Goal: Task Accomplishment & Management: Use online tool/utility

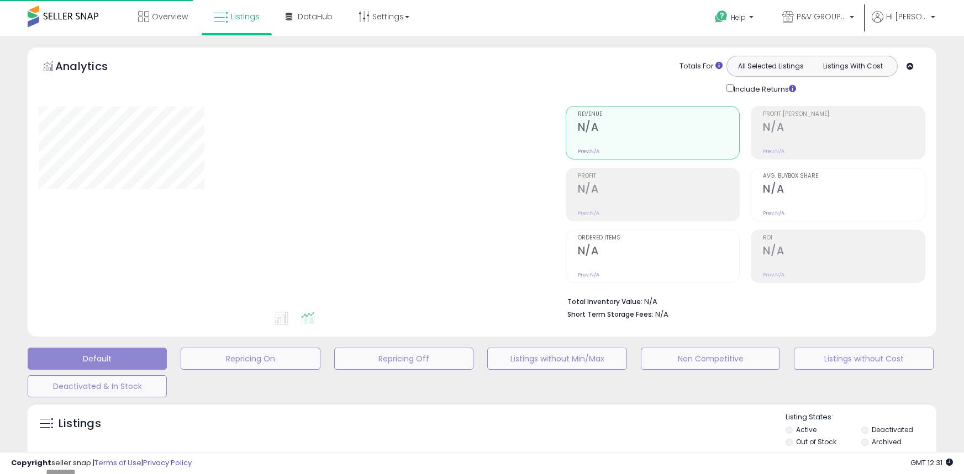
type input "*****"
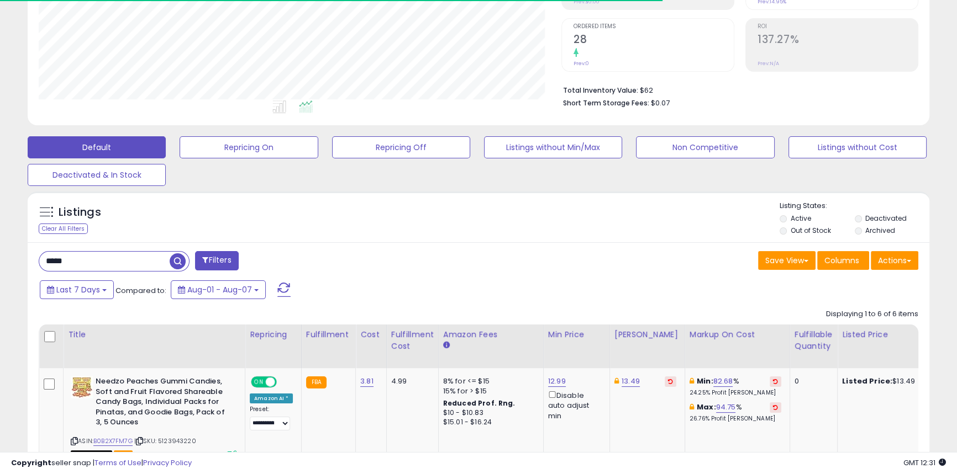
scroll to position [226, 522]
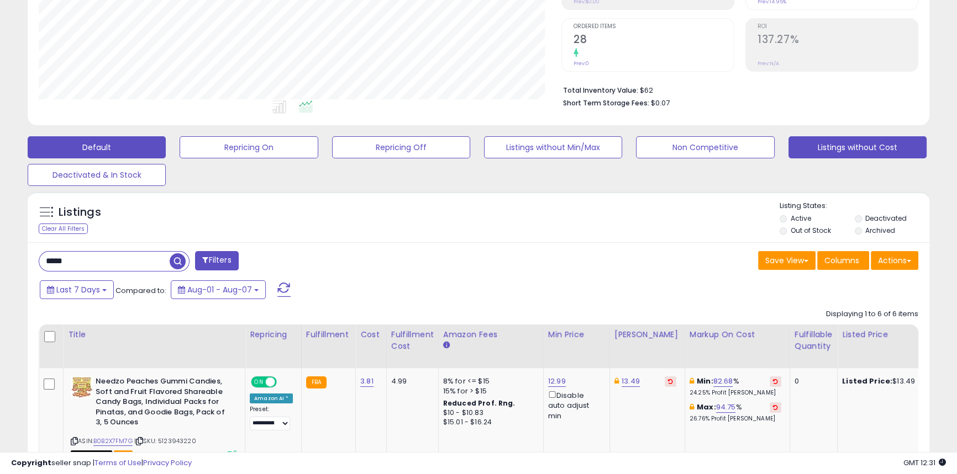
click at [318, 151] on button "Listings without Cost" at bounding box center [249, 147] width 138 height 22
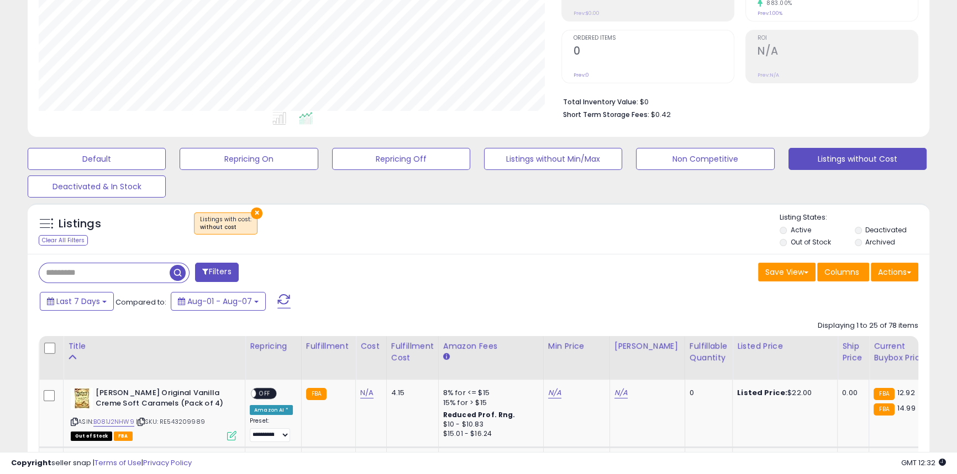
click at [788, 239] on li "Out of Stock" at bounding box center [815, 244] width 73 height 12
click at [788, 242] on li "Out of Stock" at bounding box center [815, 244] width 73 height 12
click at [798, 242] on label "Out of Stock" at bounding box center [810, 242] width 40 height 9
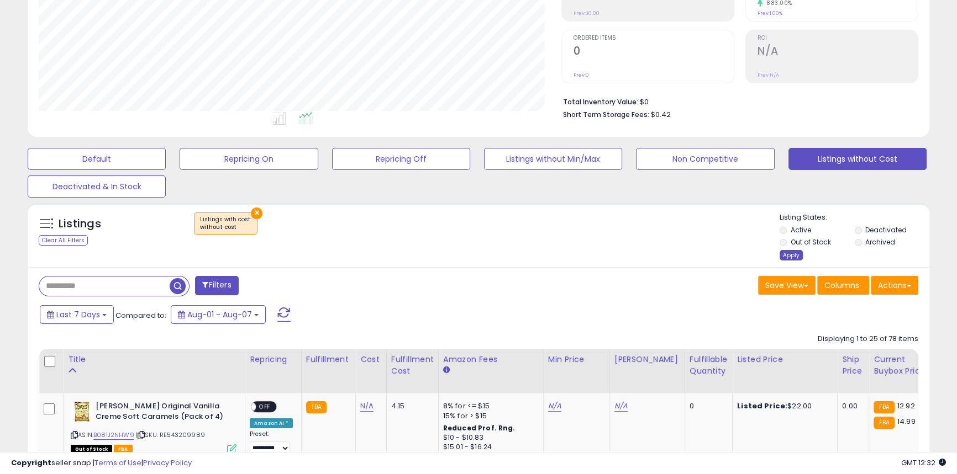
click at [795, 255] on div "Apply" at bounding box center [790, 255] width 23 height 10
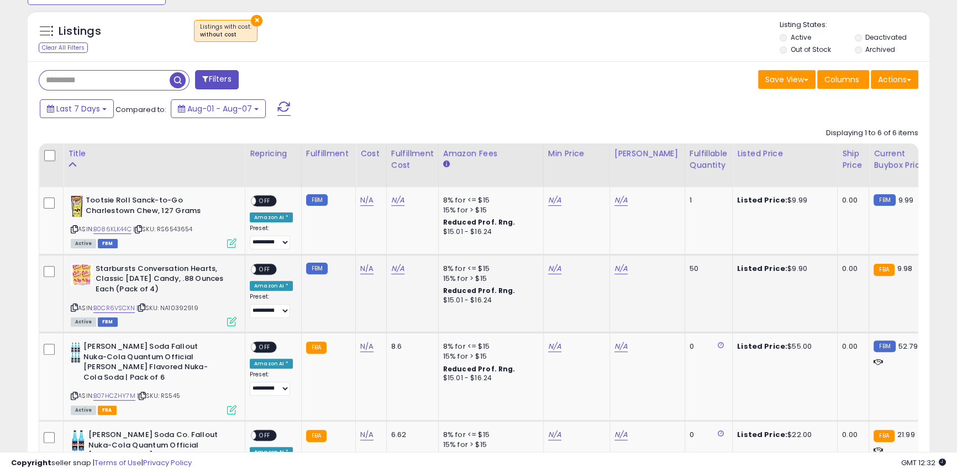
scroll to position [451, 0]
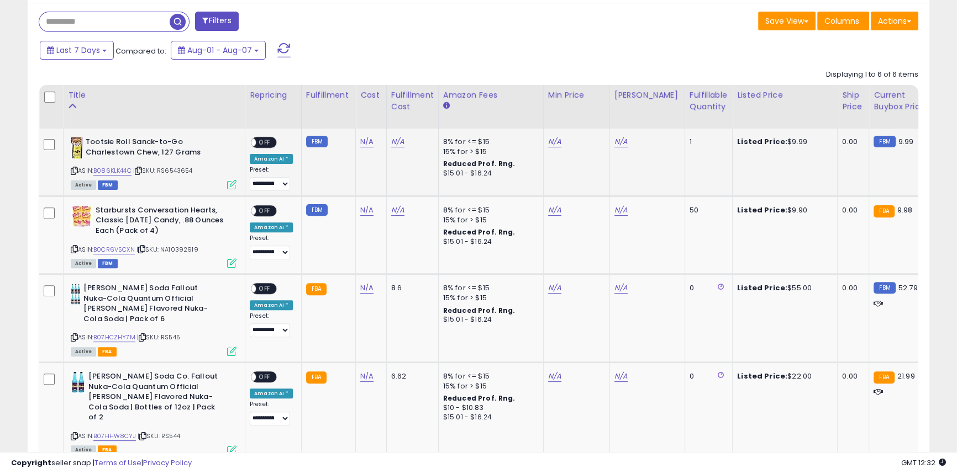
click at [73, 172] on icon at bounding box center [74, 171] width 7 height 6
click at [362, 140] on link "N/A" at bounding box center [366, 141] width 13 height 11
type input "****"
click at [403, 113] on button "submit" at bounding box center [393, 114] width 19 height 17
click at [76, 251] on icon at bounding box center [74, 249] width 7 height 6
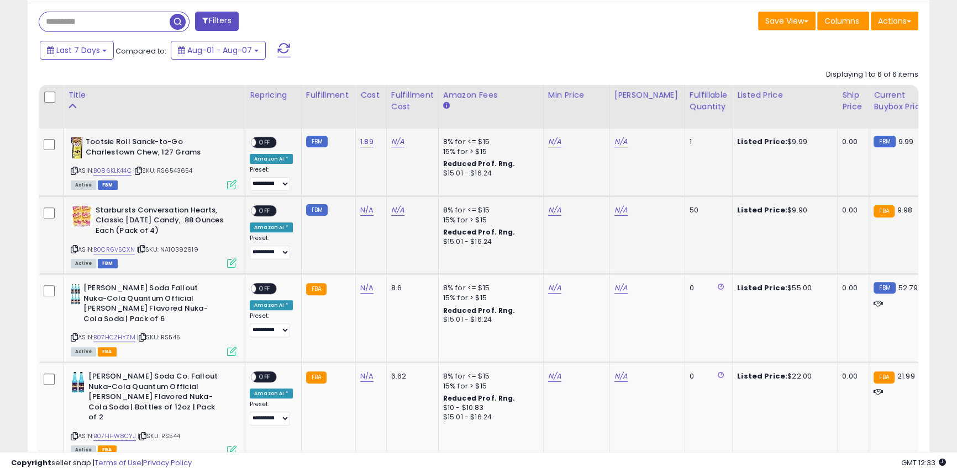
click at [356, 206] on td "N/A" at bounding box center [371, 235] width 31 height 78
click at [365, 213] on link "N/A" at bounding box center [366, 210] width 13 height 11
type input "****"
click at [403, 177] on button "submit" at bounding box center [393, 182] width 19 height 17
click at [74, 335] on icon at bounding box center [74, 338] width 7 height 6
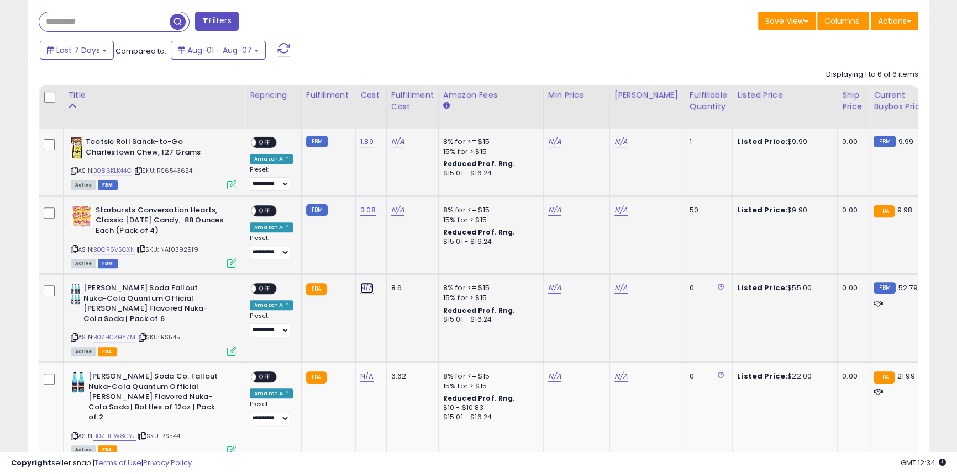
click at [362, 293] on link "N/A" at bounding box center [366, 288] width 13 height 11
type input "****"
click button "submit" at bounding box center [393, 260] width 19 height 17
click at [363, 371] on link "N/A" at bounding box center [366, 376] width 13 height 11
type input "****"
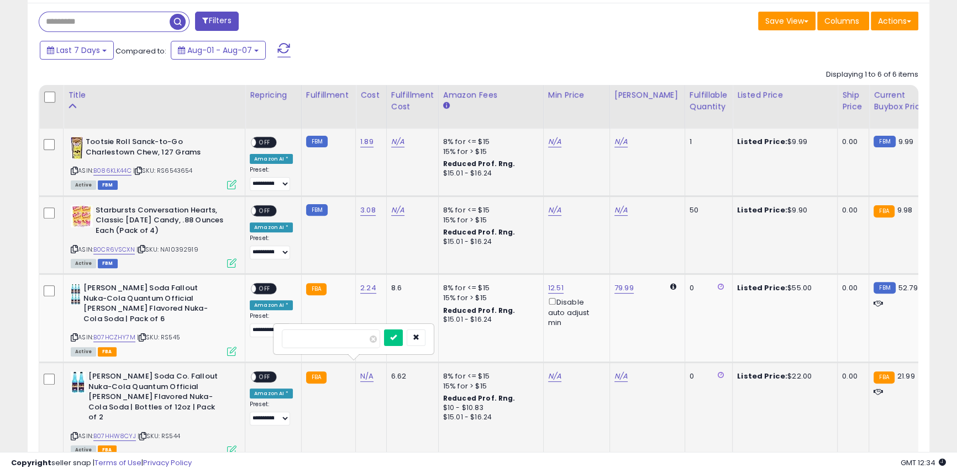
click button "submit" at bounding box center [393, 338] width 19 height 17
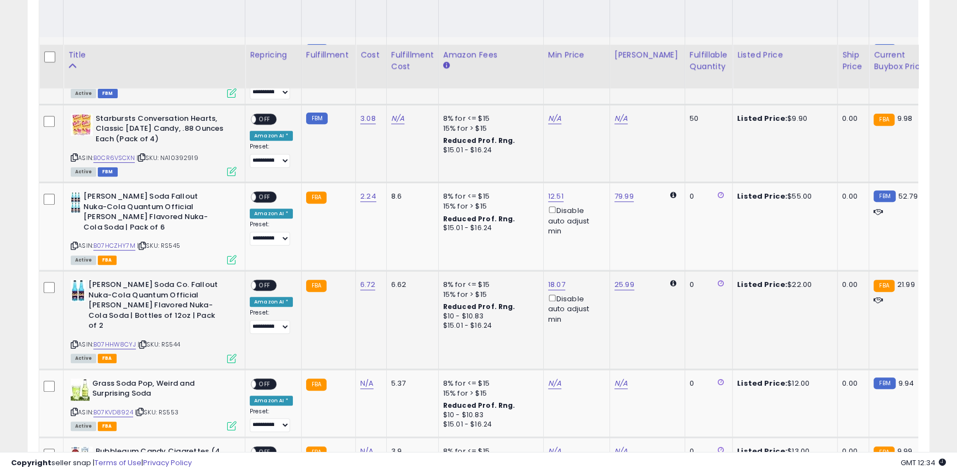
scroll to position [602, 0]
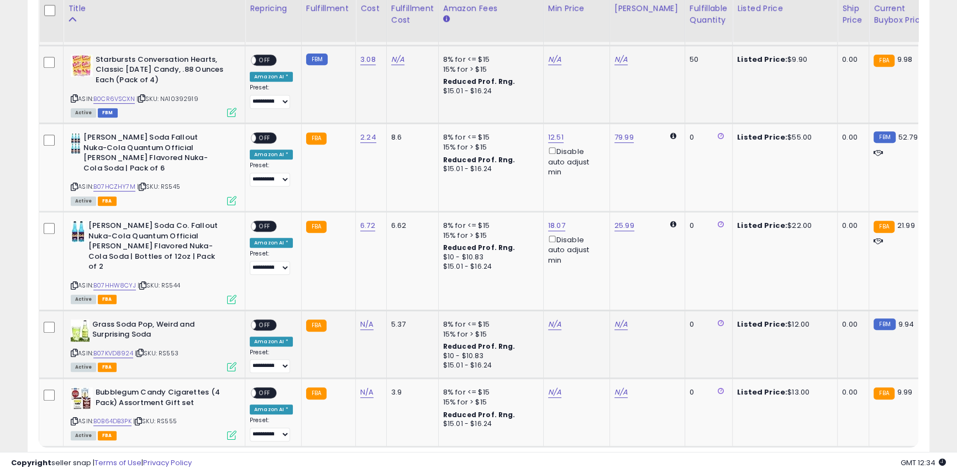
click at [98, 320] on b "Grass Soda Pop, Weird and Surprising Soda" at bounding box center [159, 331] width 134 height 23
click at [99, 320] on b "Grass Soda Pop, Weird and Surprising Soda" at bounding box center [159, 331] width 134 height 23
copy b "Grass"
click at [180, 388] on b "Bubblegum Candy Cigarettes (4 Pack) Assortment Gift set" at bounding box center [163, 399] width 134 height 23
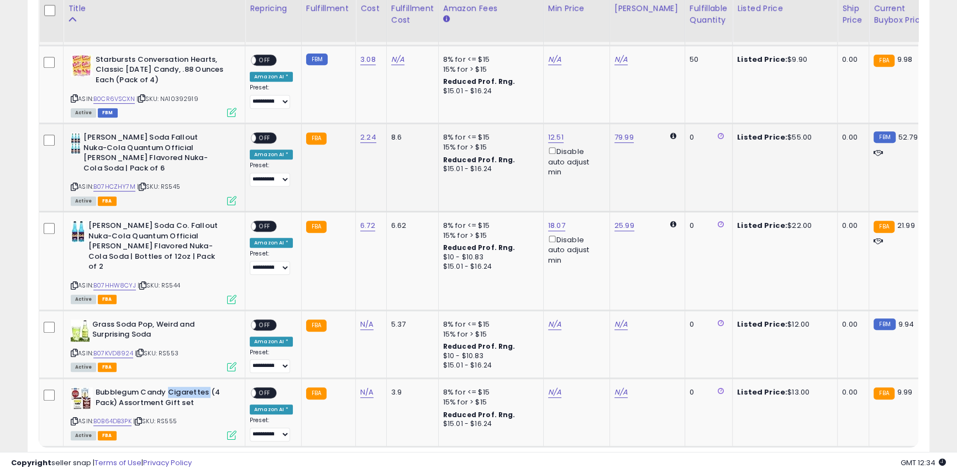
copy b "Cigarettes"
click at [119, 417] on link "B0B64DB3PK" at bounding box center [112, 421] width 38 height 9
click at [360, 319] on link "N/A" at bounding box center [366, 324] width 13 height 11
type input "****"
click button "submit" at bounding box center [393, 275] width 19 height 17
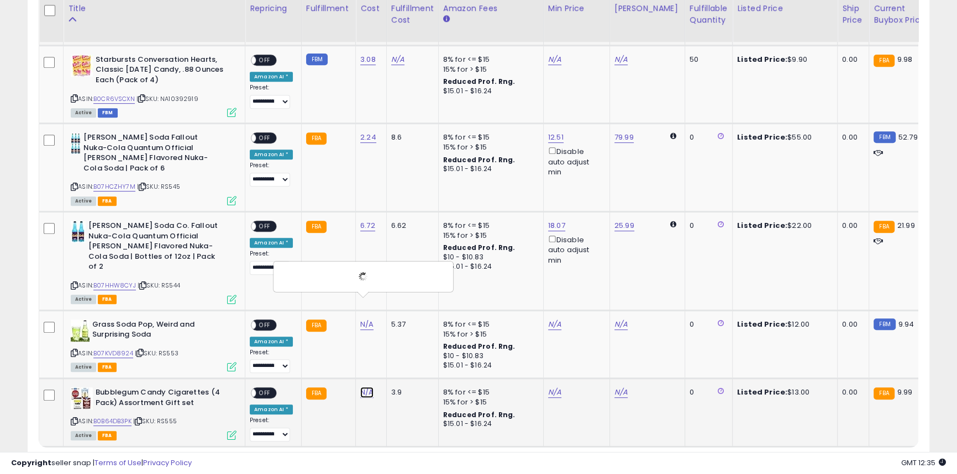
click at [360, 330] on link "N/A" at bounding box center [366, 324] width 13 height 11
type input "***"
click button "submit" at bounding box center [393, 343] width 19 height 17
click at [259, 222] on div "ON OFF" at bounding box center [246, 226] width 26 height 9
click at [267, 222] on span "OFF" at bounding box center [265, 226] width 18 height 9
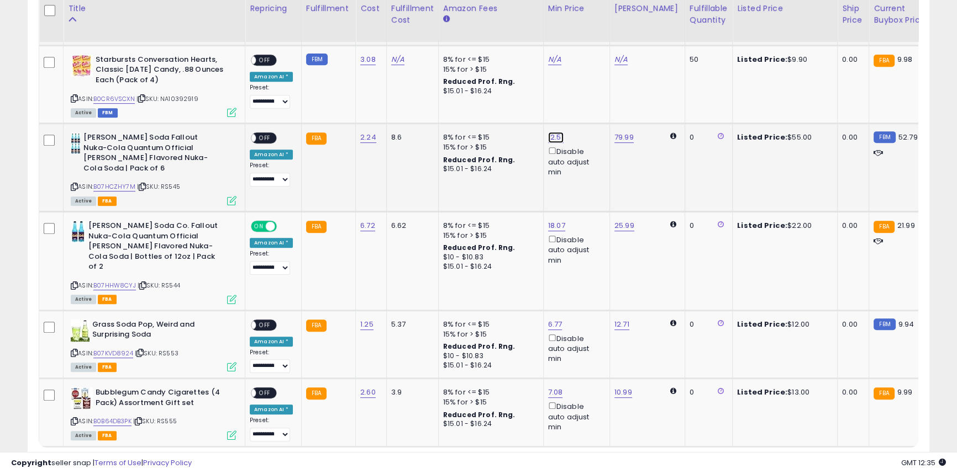
click at [259, 145] on div "**********" at bounding box center [271, 160] width 43 height 54
click at [259, 143] on span "OFF" at bounding box center [265, 138] width 18 height 9
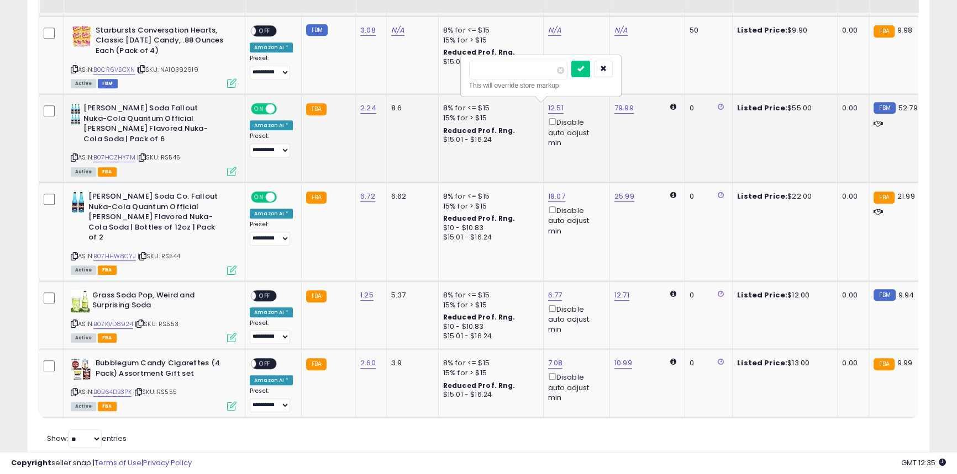
scroll to position [647, 0]
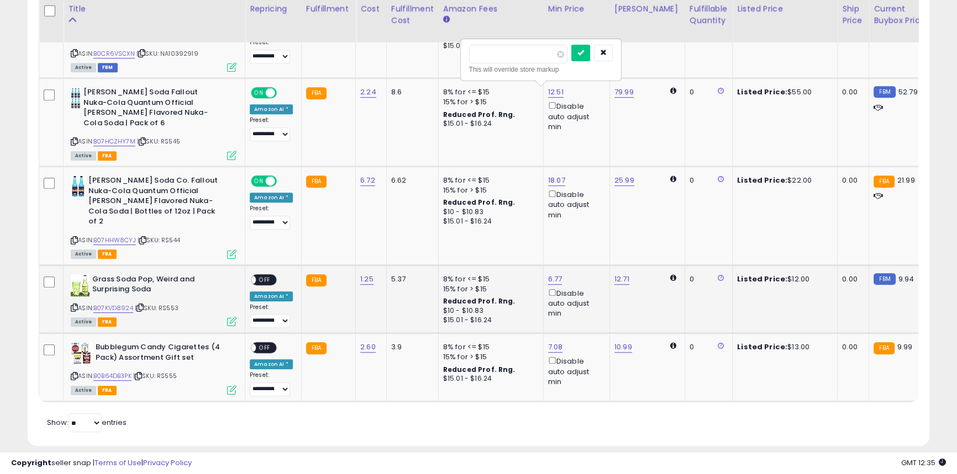
click at [262, 275] on span "OFF" at bounding box center [265, 279] width 18 height 9
click at [263, 344] on span "OFF" at bounding box center [265, 348] width 18 height 9
